Goal: Task Accomplishment & Management: Use online tool/utility

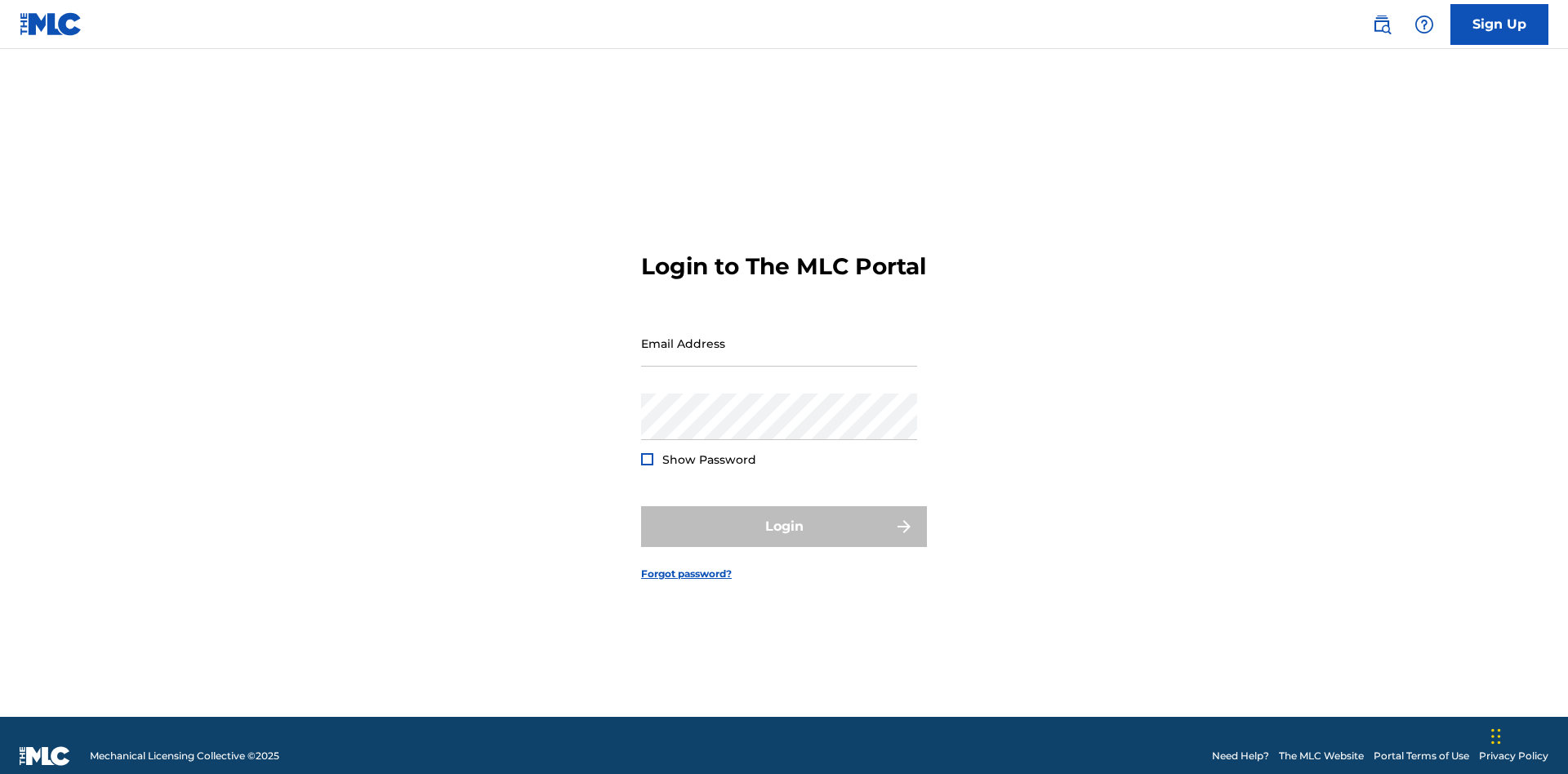
scroll to position [21, 0]
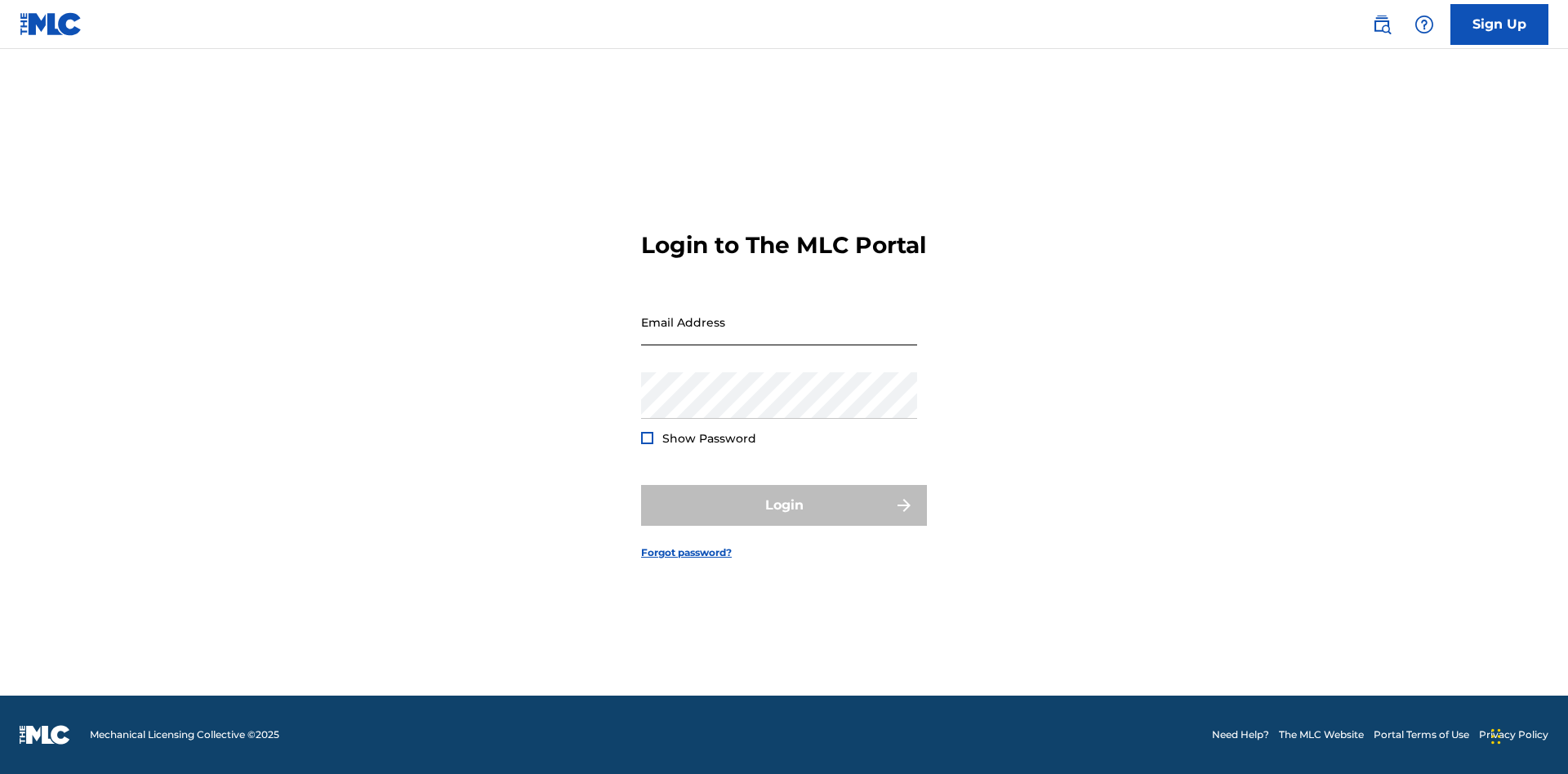
click at [779, 335] on input "Email Address" at bounding box center [778, 321] width 276 height 46
type input "Duke.McTesterson@gmail.com"
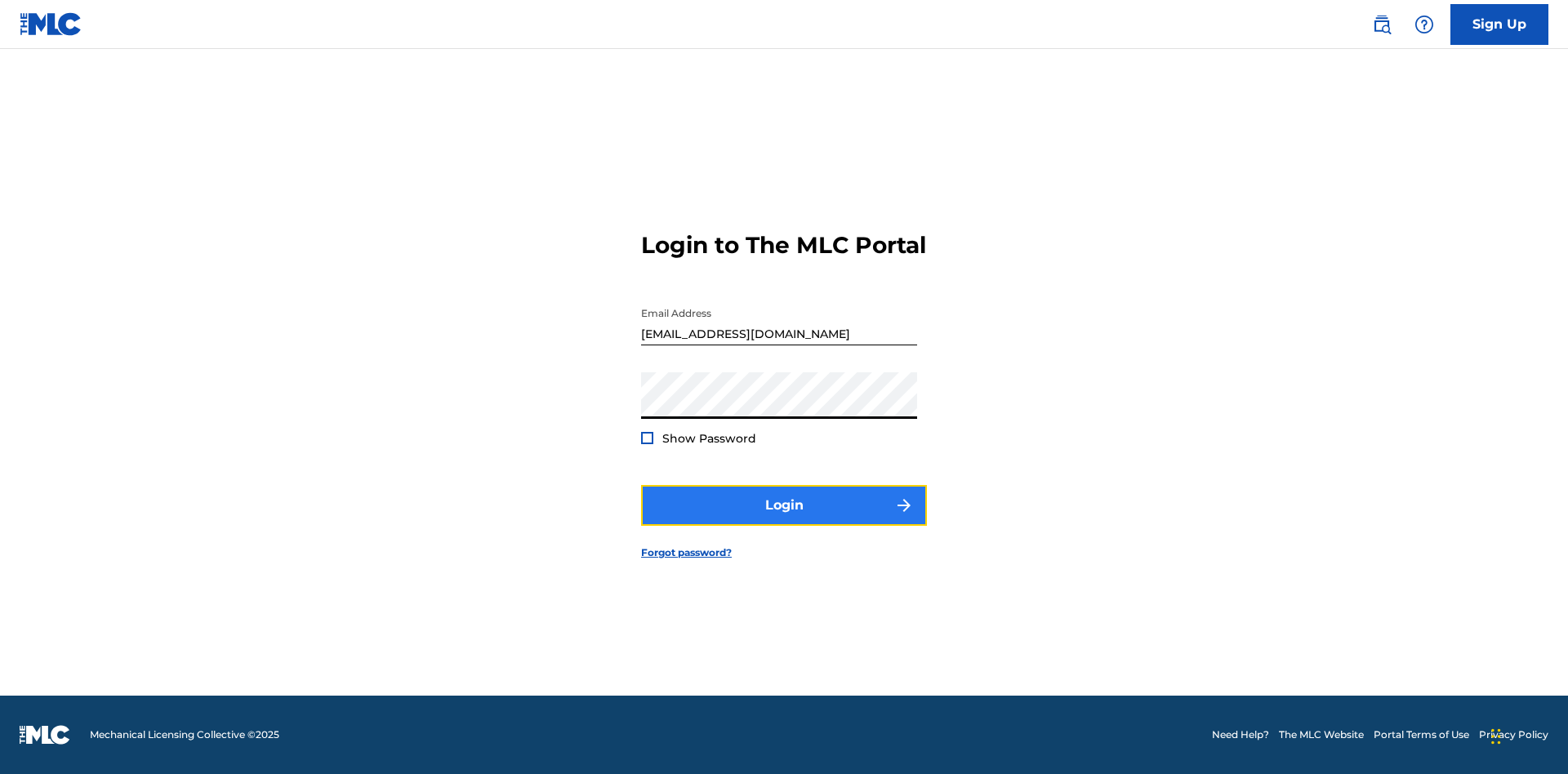
click at [784, 519] on button "Login" at bounding box center [784, 504] width 286 height 41
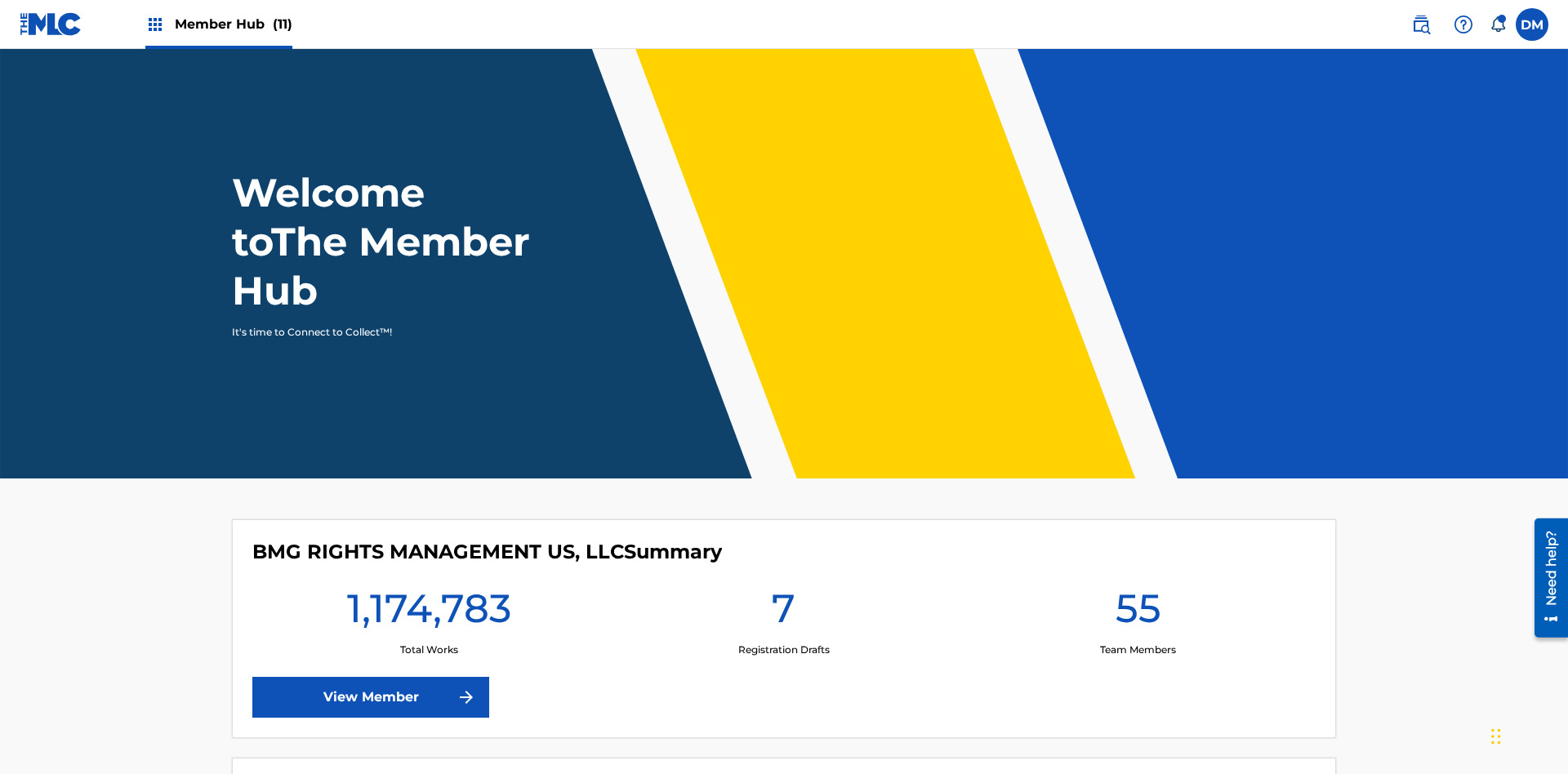
click at [218, 24] on span "Member Hub (11)" at bounding box center [233, 24] width 118 height 19
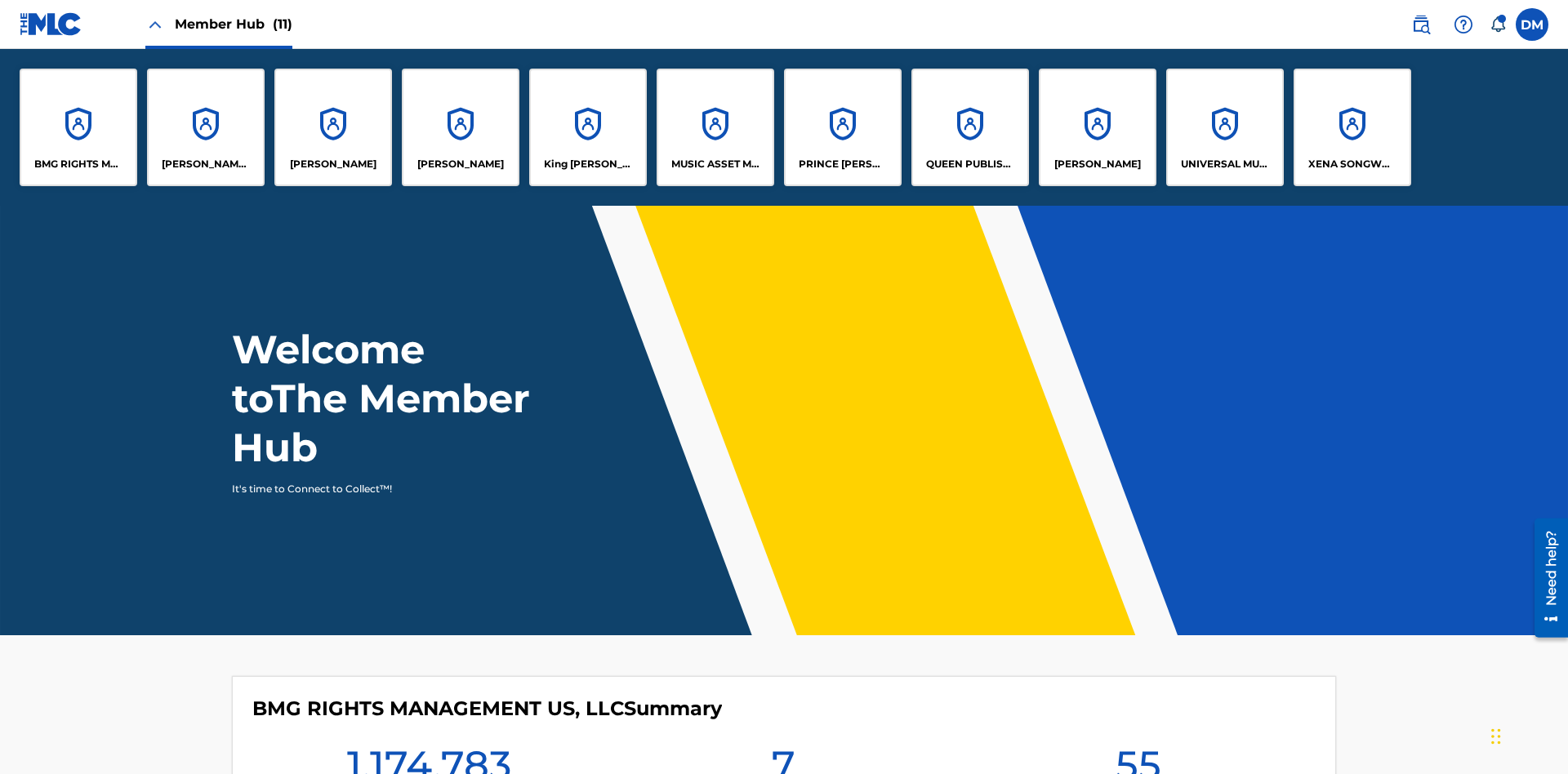
scroll to position [59, 0]
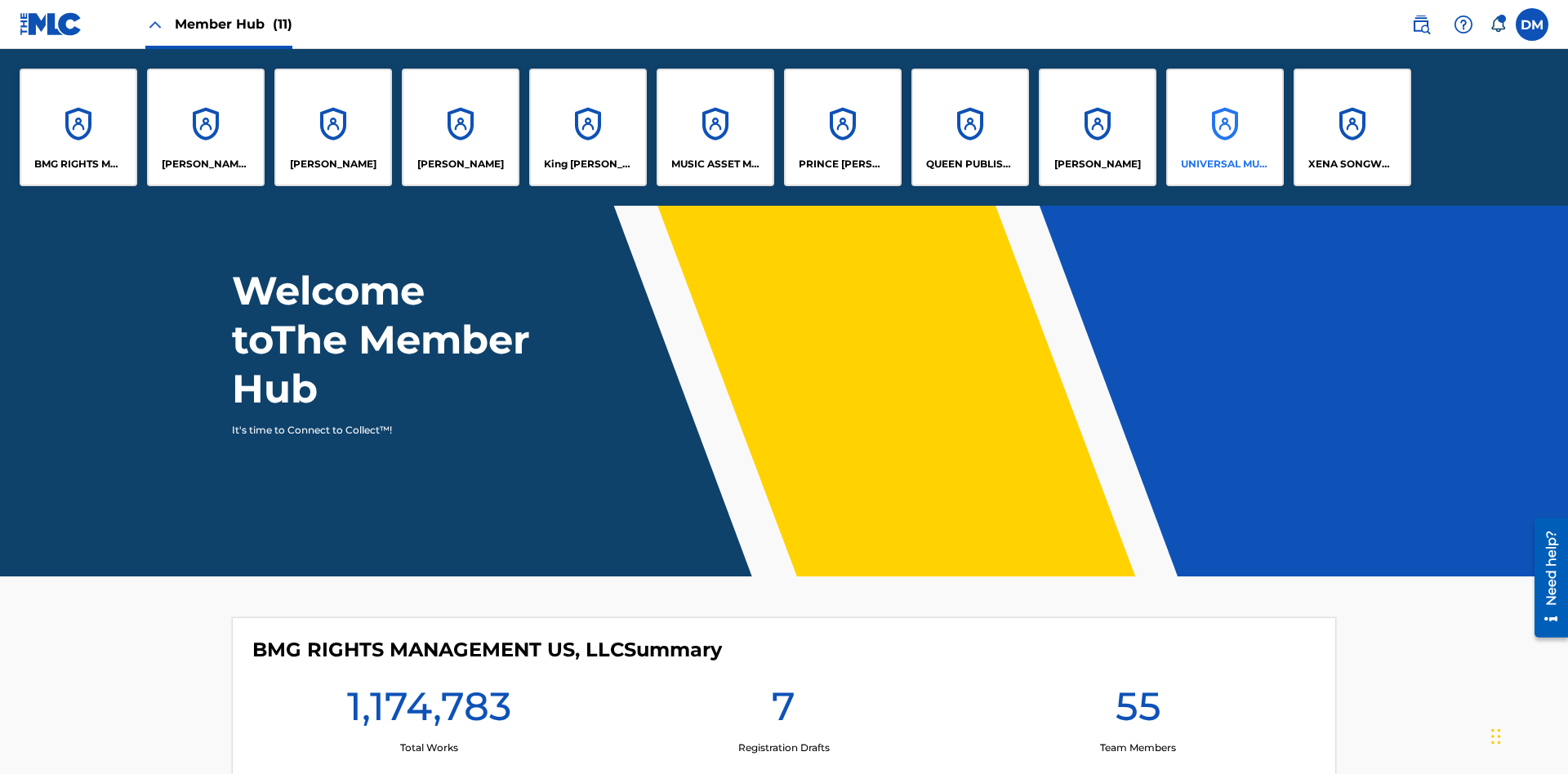
click at [1224, 164] on p "UNIVERSAL MUSIC PUB GROUP" at bounding box center [1225, 164] width 89 height 15
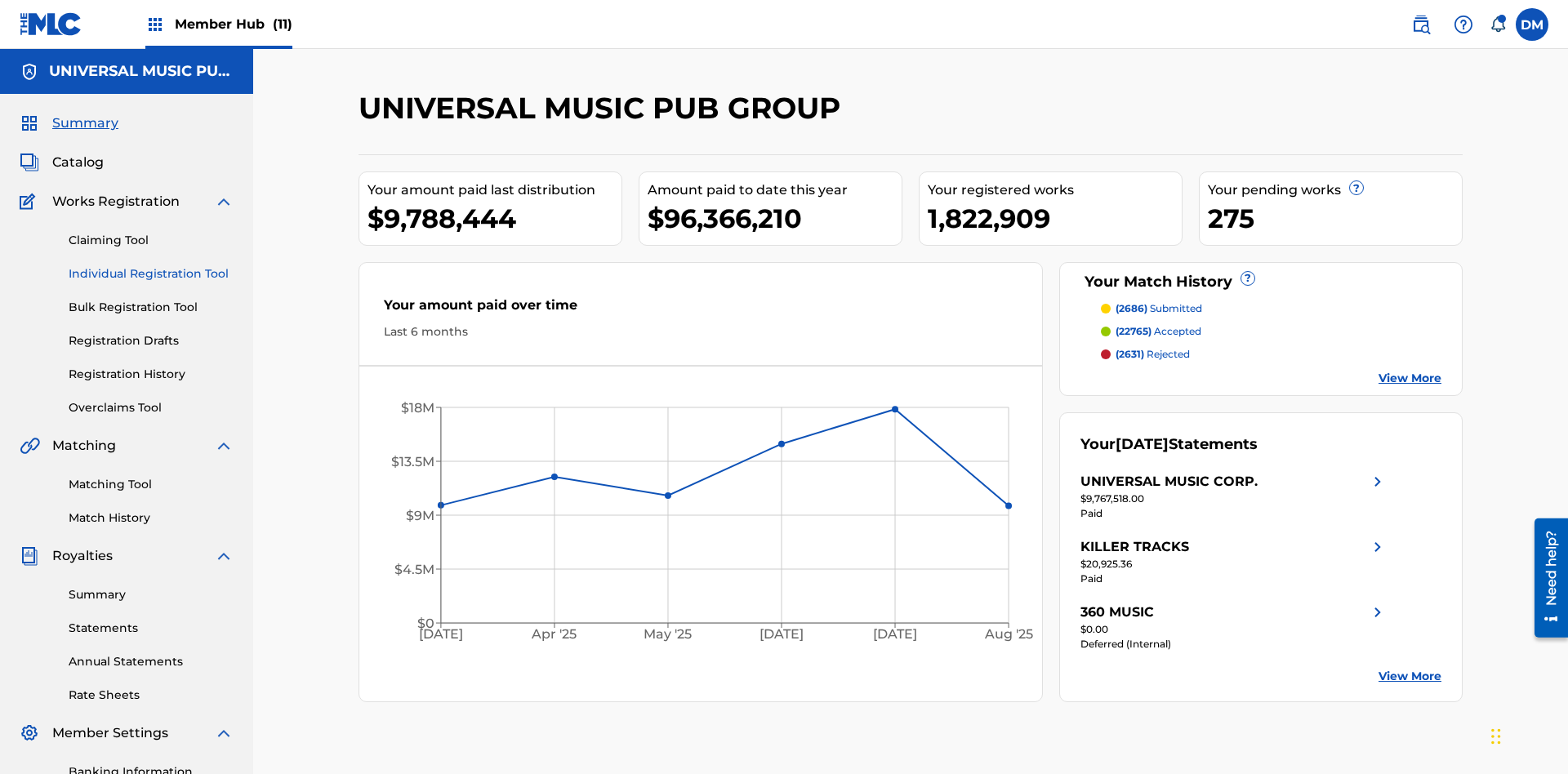
click at [151, 265] on link "Individual Registration Tool" at bounding box center [150, 273] width 165 height 17
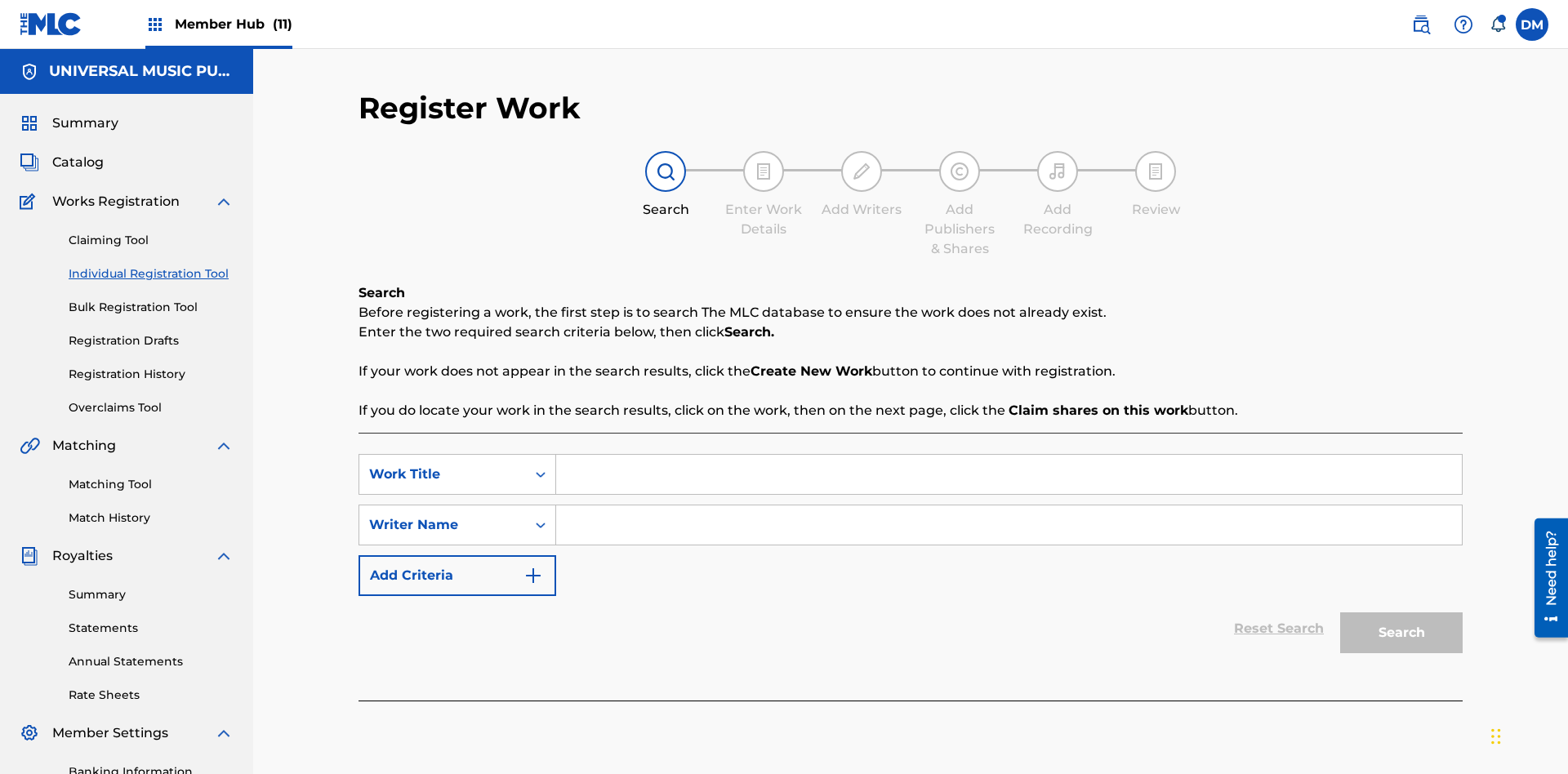
click at [1009, 454] on input "Search Form" at bounding box center [1009, 474] width 906 height 39
type input "Internal User Delete All Drafts"
click at [1009, 505] on input "Search Form" at bounding box center [1009, 524] width 906 height 39
type input "Test"
click at [1401, 612] on button "Search" at bounding box center [1401, 632] width 122 height 41
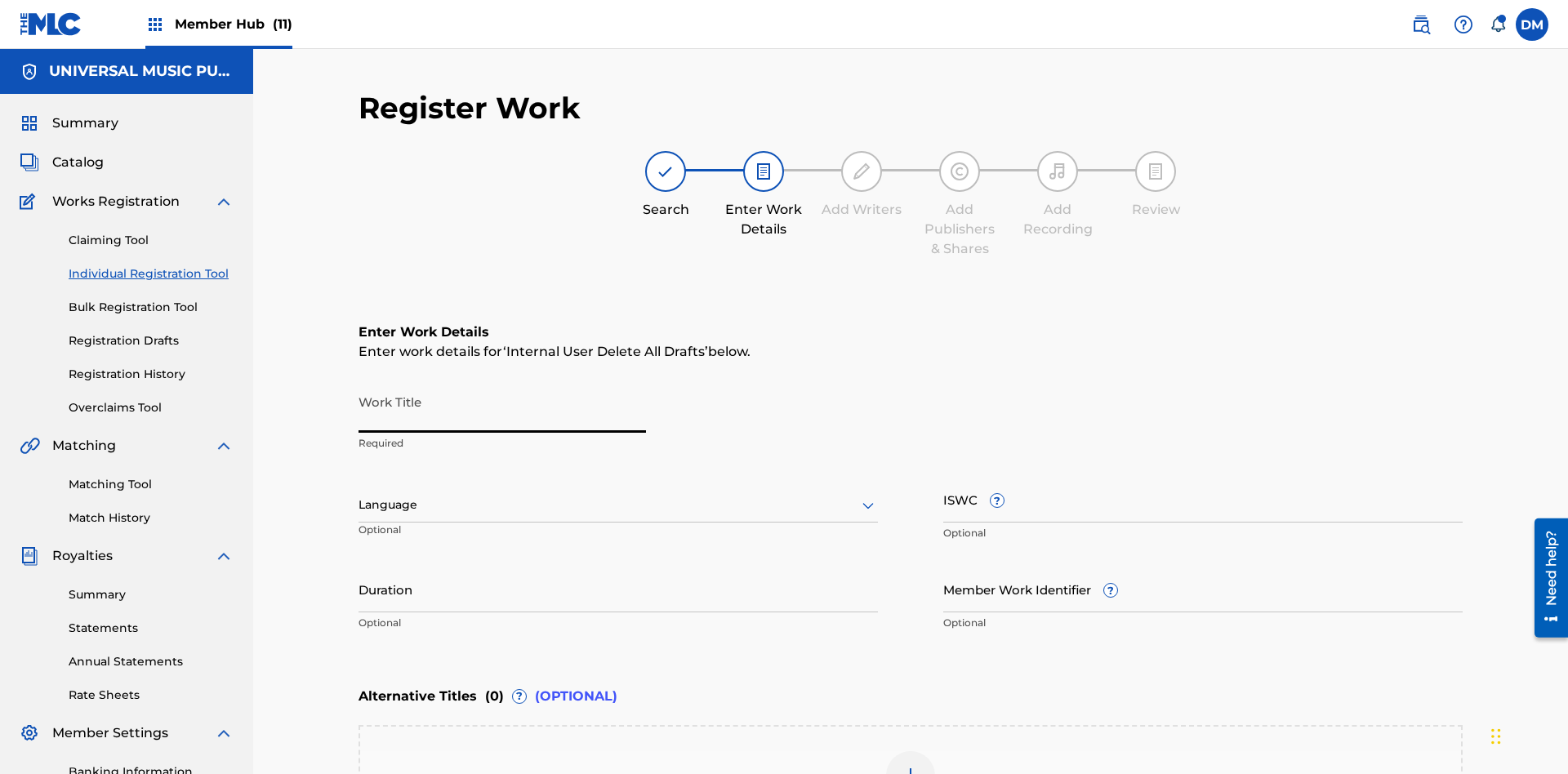
scroll to position [249, 0]
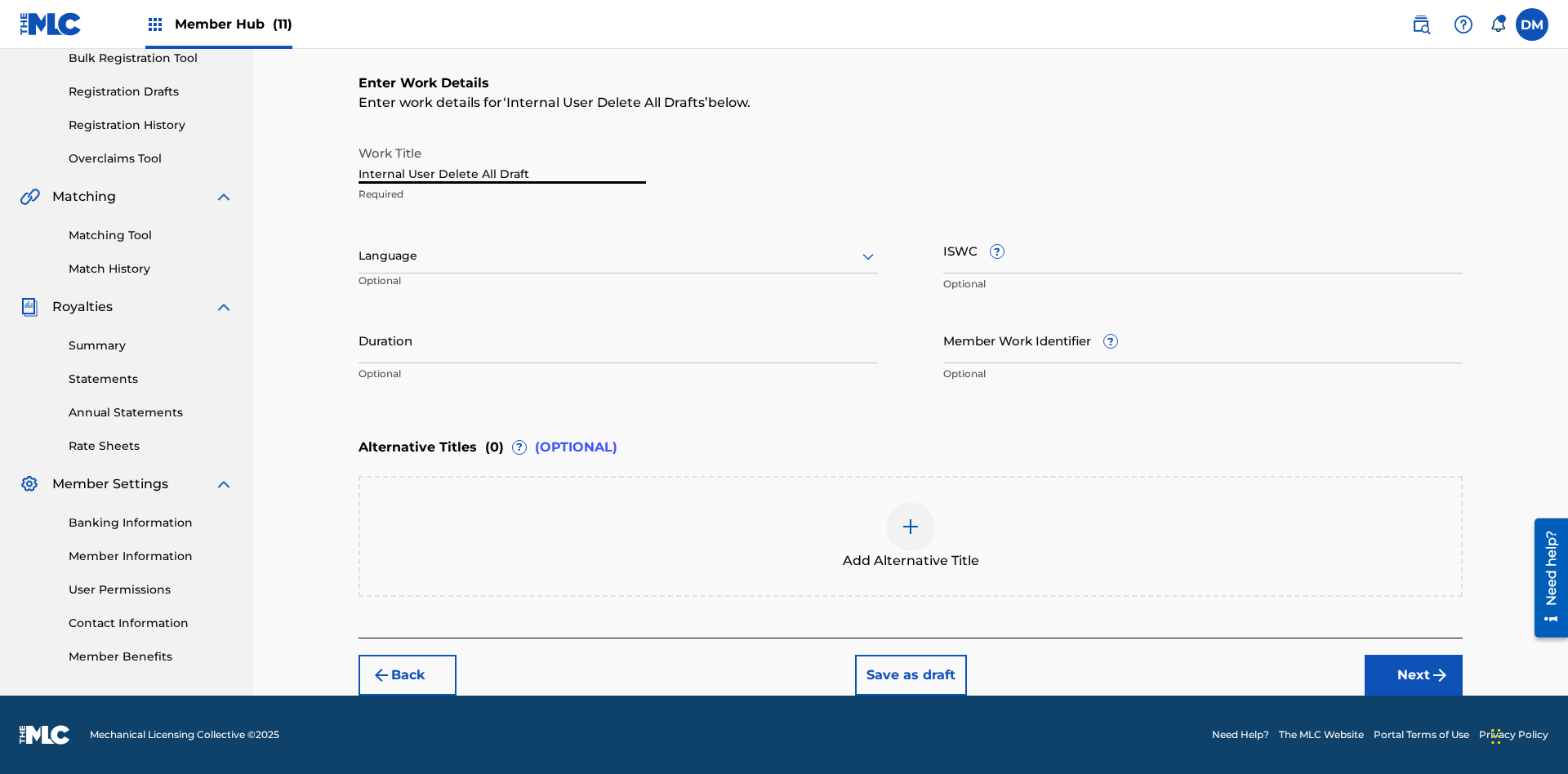
type input "Internal User Delete All Drafts"
click at [909, 674] on button "Save as draft" at bounding box center [910, 675] width 112 height 41
click at [1532, 24] on label at bounding box center [1532, 25] width 33 height 33
click at [1532, 25] on input "DM Duke McTesterson duke.mctesterson@gmail.com Notification Preferences Profile…" at bounding box center [1532, 25] width 0 height 0
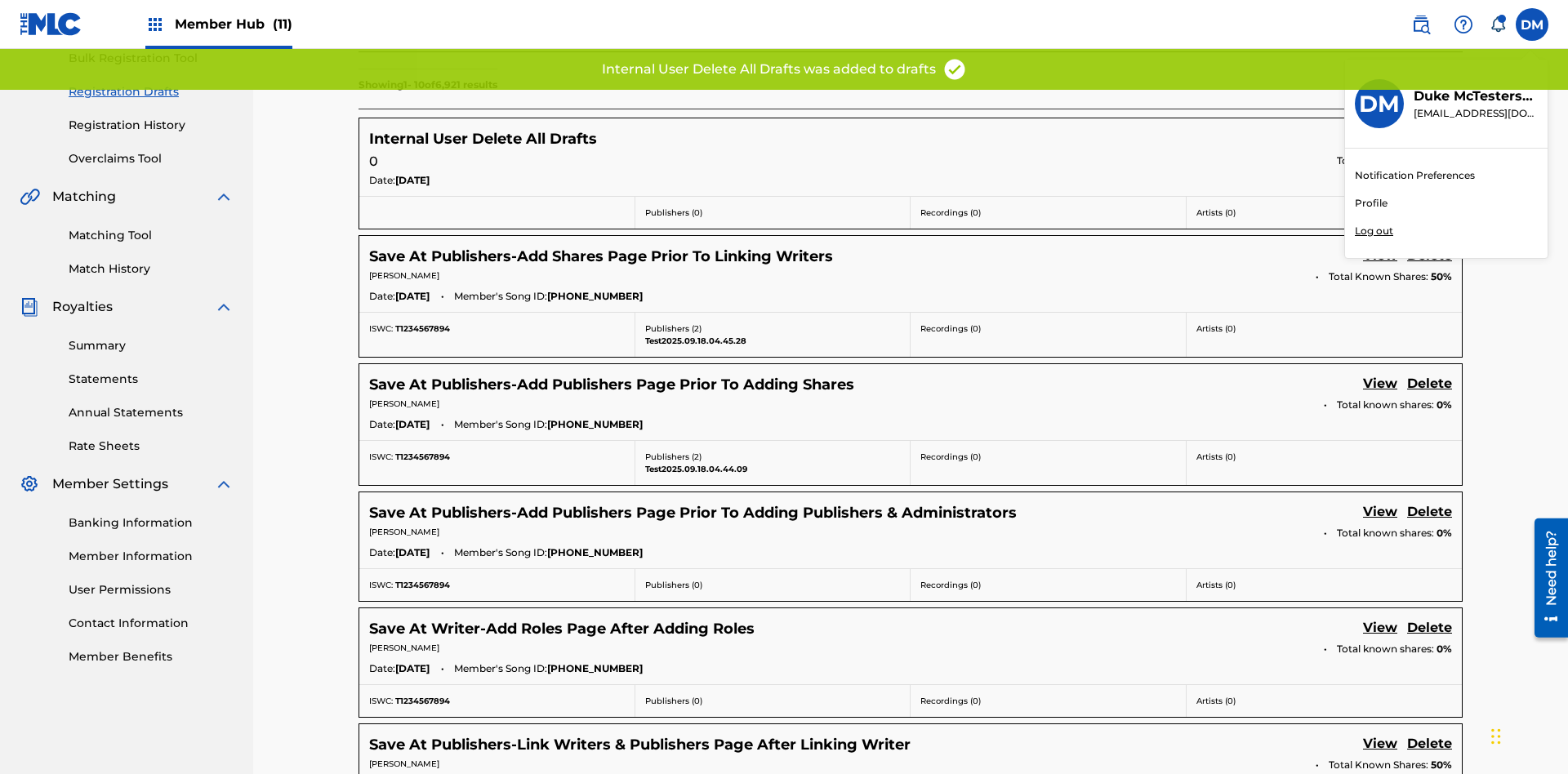
click at [1373, 231] on p "Log out" at bounding box center [1374, 231] width 38 height 15
click at [1532, 25] on input "DM Duke McTesterson duke.mctesterson@gmail.com Notification Preferences Profile…" at bounding box center [1532, 25] width 0 height 0
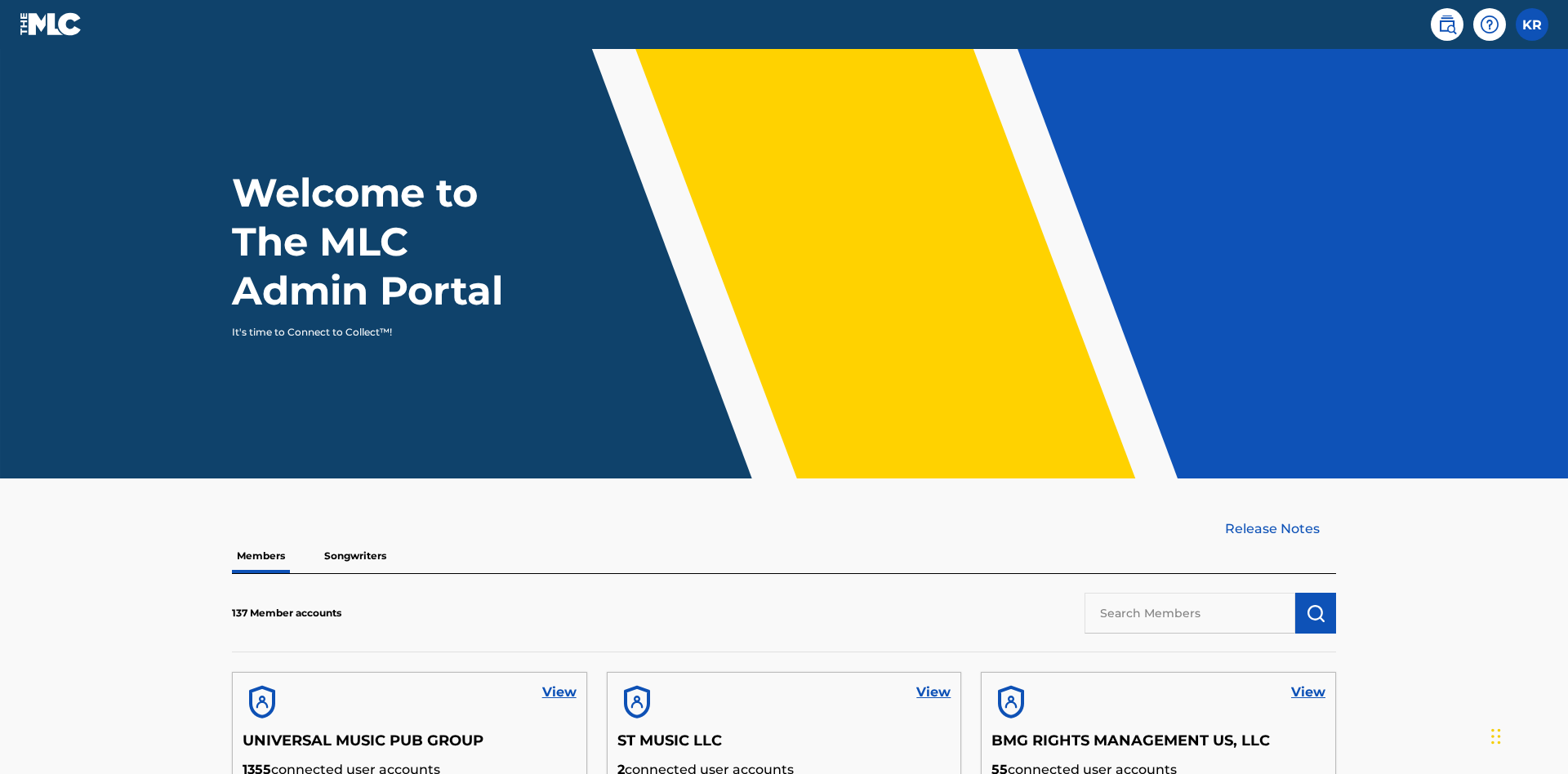
click at [1190, 593] on input "text" at bounding box center [1189, 613] width 210 height 41
type input "UNIVERSAL MUSIC PUB GROUP"
click at [1316, 603] on img "submit" at bounding box center [1316, 613] width 20 height 20
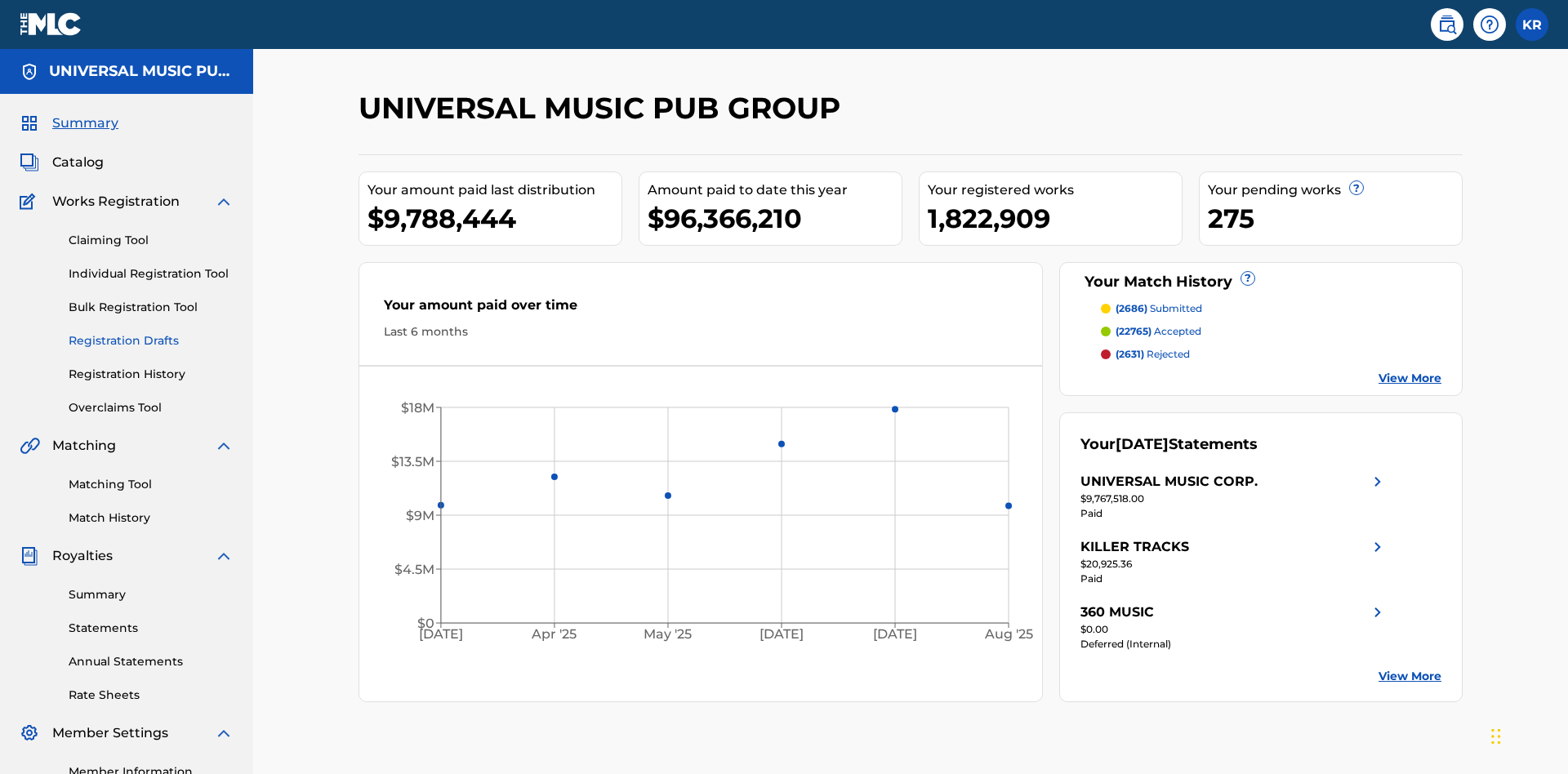
click at [151, 332] on link "Registration Drafts" at bounding box center [150, 341] width 165 height 17
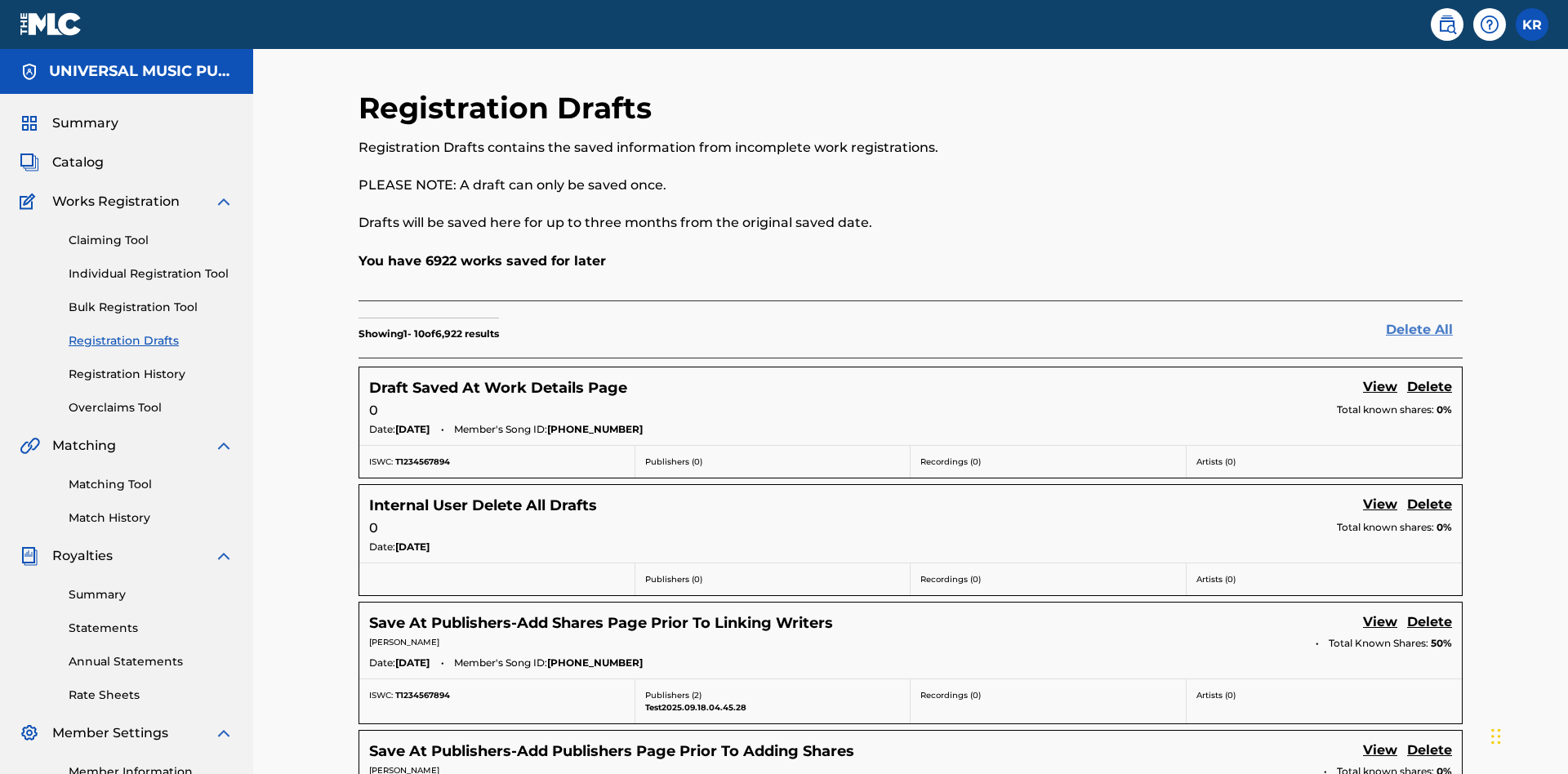
click at [1424, 320] on link "Delete All" at bounding box center [1424, 330] width 77 height 20
